Goal: Transaction & Acquisition: Purchase product/service

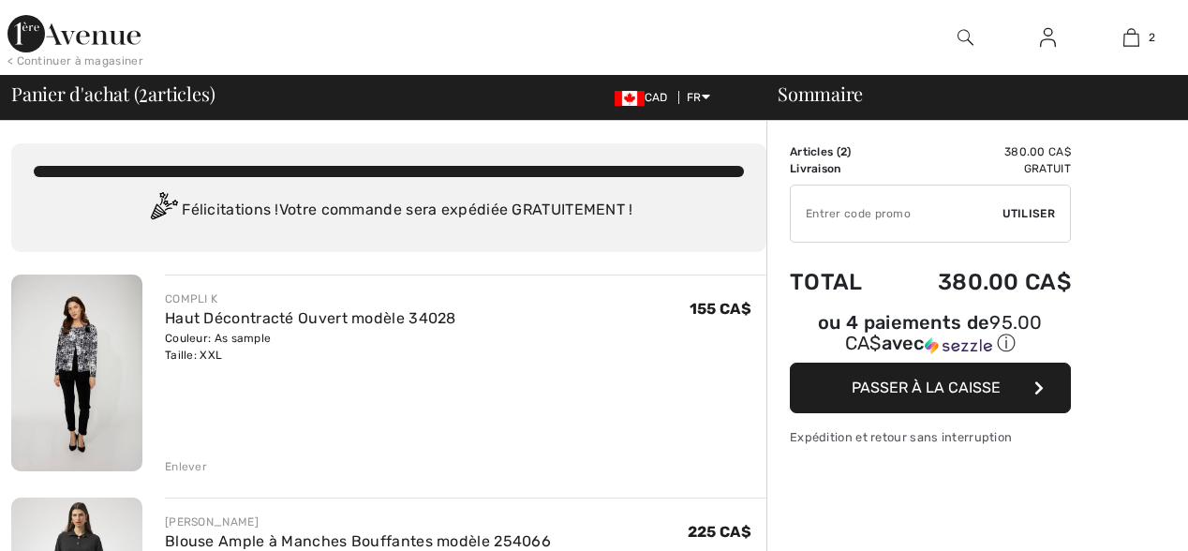
checkbox input "true"
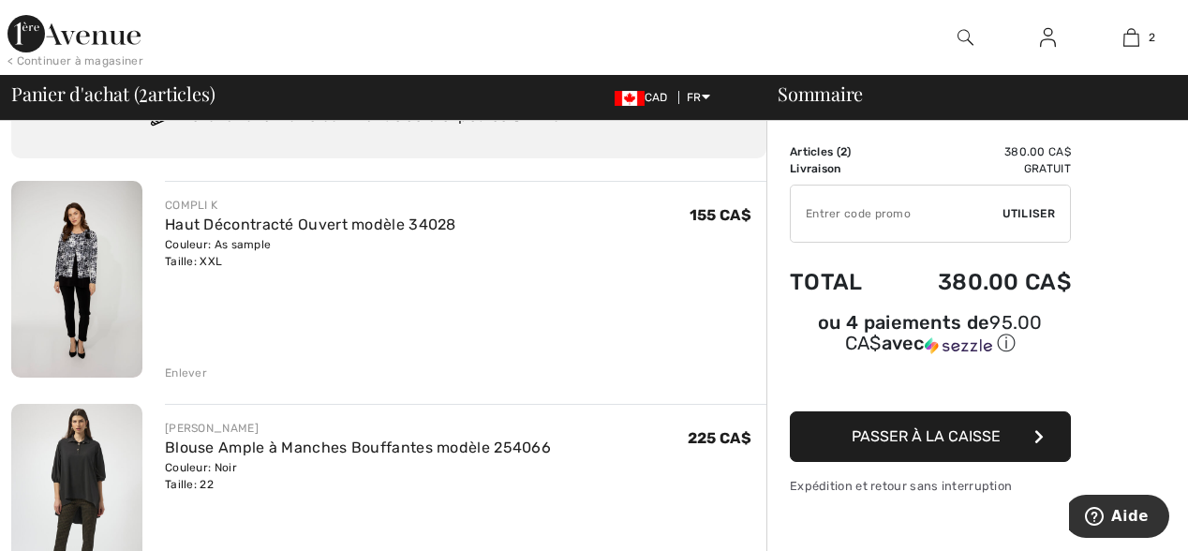
click at [195, 374] on div "Enlever" at bounding box center [186, 372] width 42 height 17
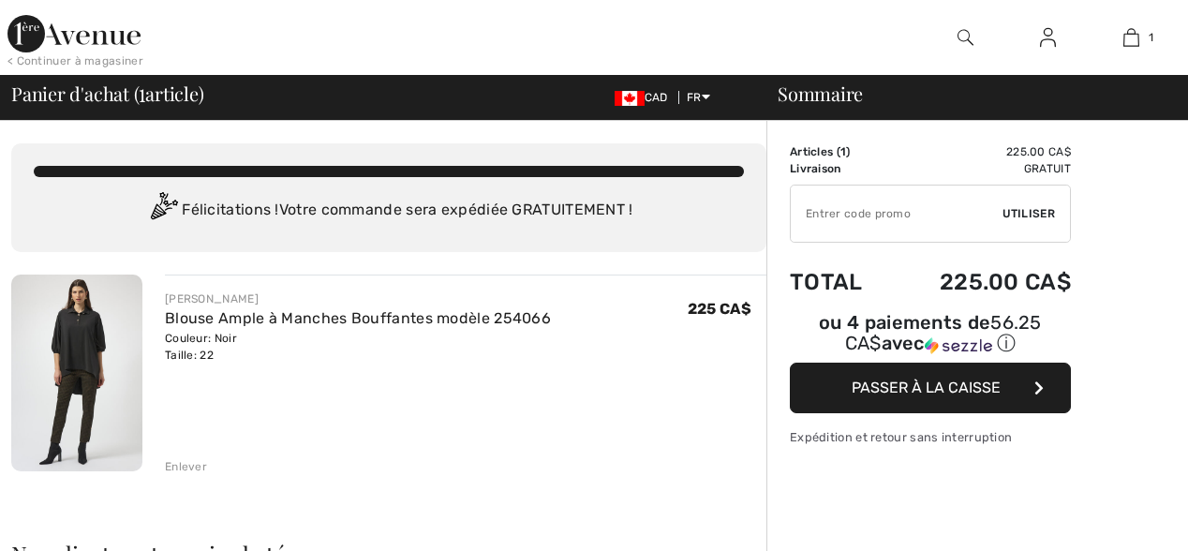
checkbox input "true"
